Goal: Navigation & Orientation: Find specific page/section

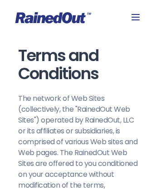
scroll to position [5573, 0]
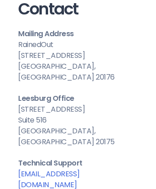
click at [54, 169] on link "[EMAIL_ADDRESS][DOMAIN_NAME]" at bounding box center [49, 179] width 62 height 21
